Goal: Communication & Community: Ask a question

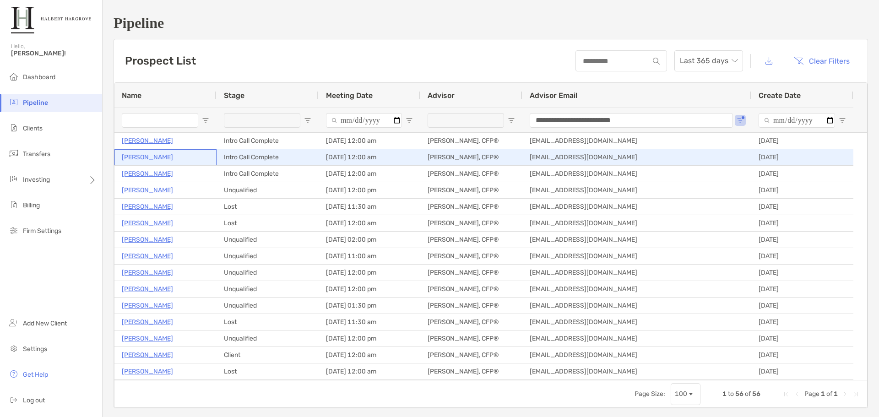
click at [147, 158] on p "Sherri Burks" at bounding box center [147, 157] width 51 height 11
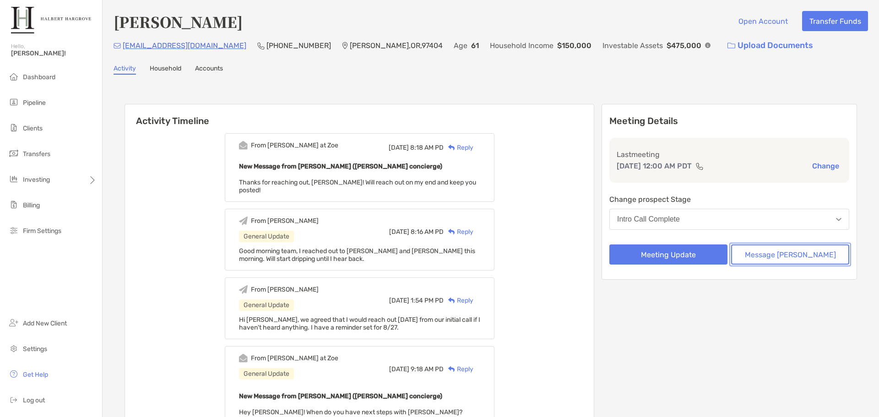
click at [796, 250] on button "Message [PERSON_NAME]" at bounding box center [790, 255] width 118 height 20
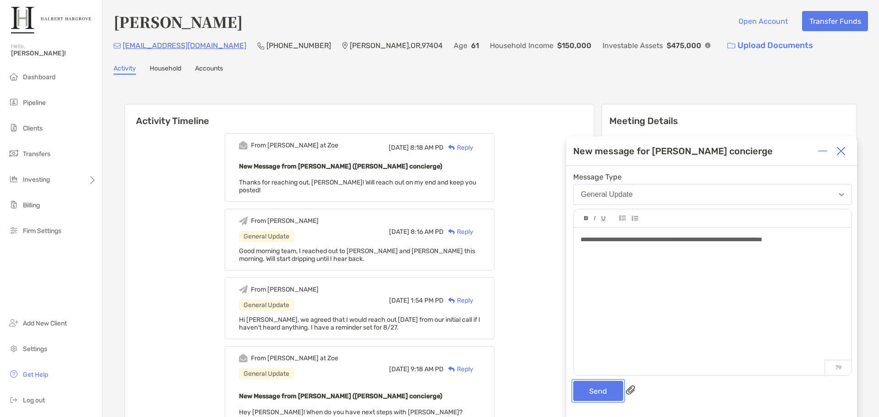
click at [593, 387] on button "Send" at bounding box center [598, 391] width 50 height 20
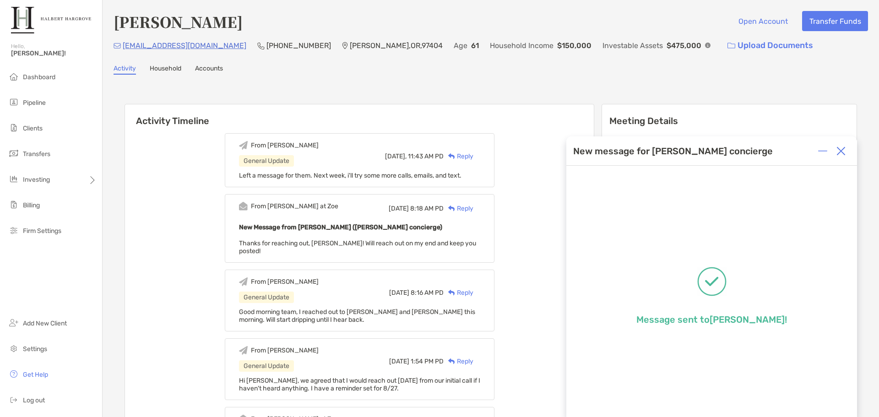
click at [246, 122] on h6 "Activity Timeline" at bounding box center [359, 115] width 469 height 22
